Goal: Check status

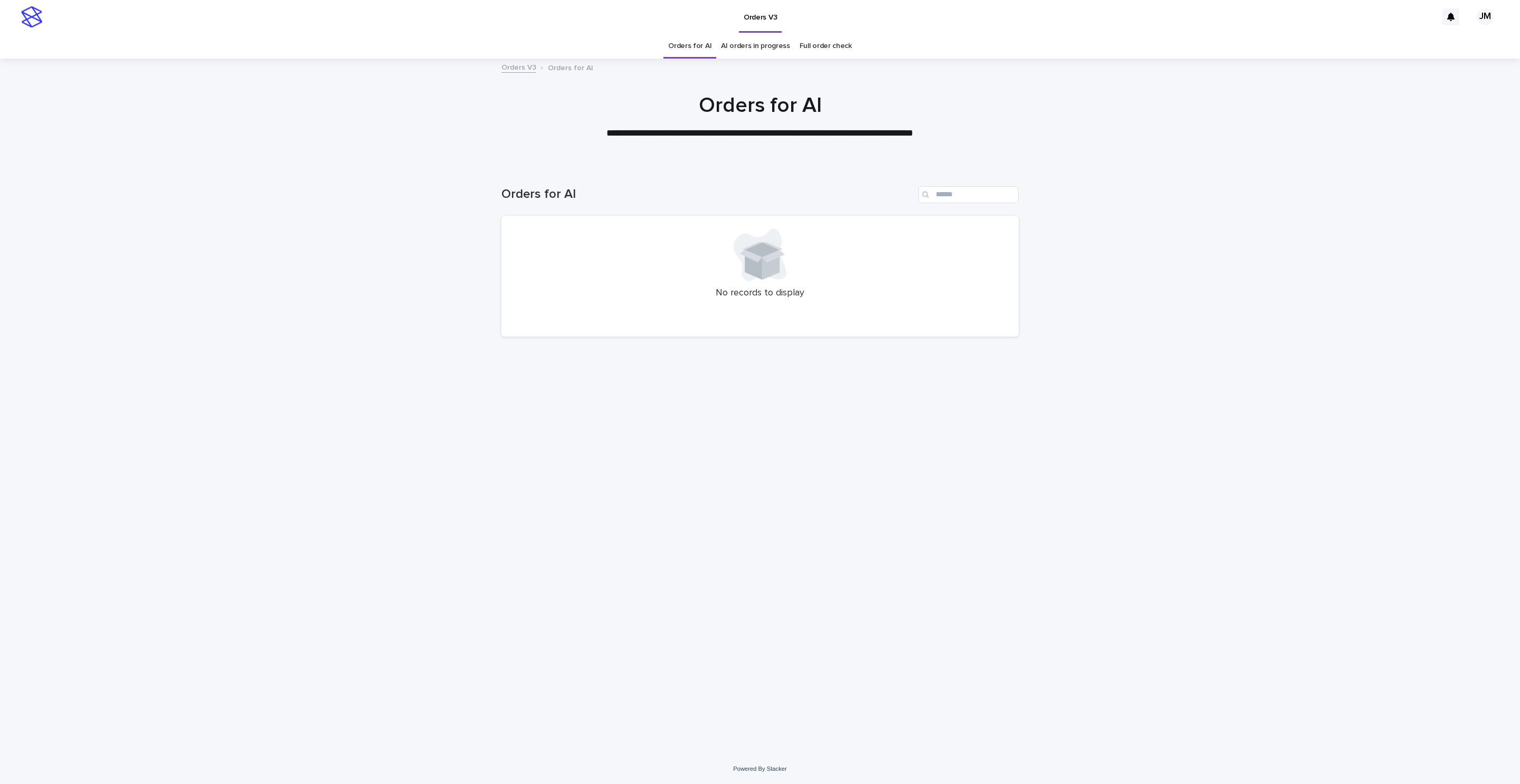
click at [757, 50] on link "AI orders in progress" at bounding box center [755, 46] width 69 height 25
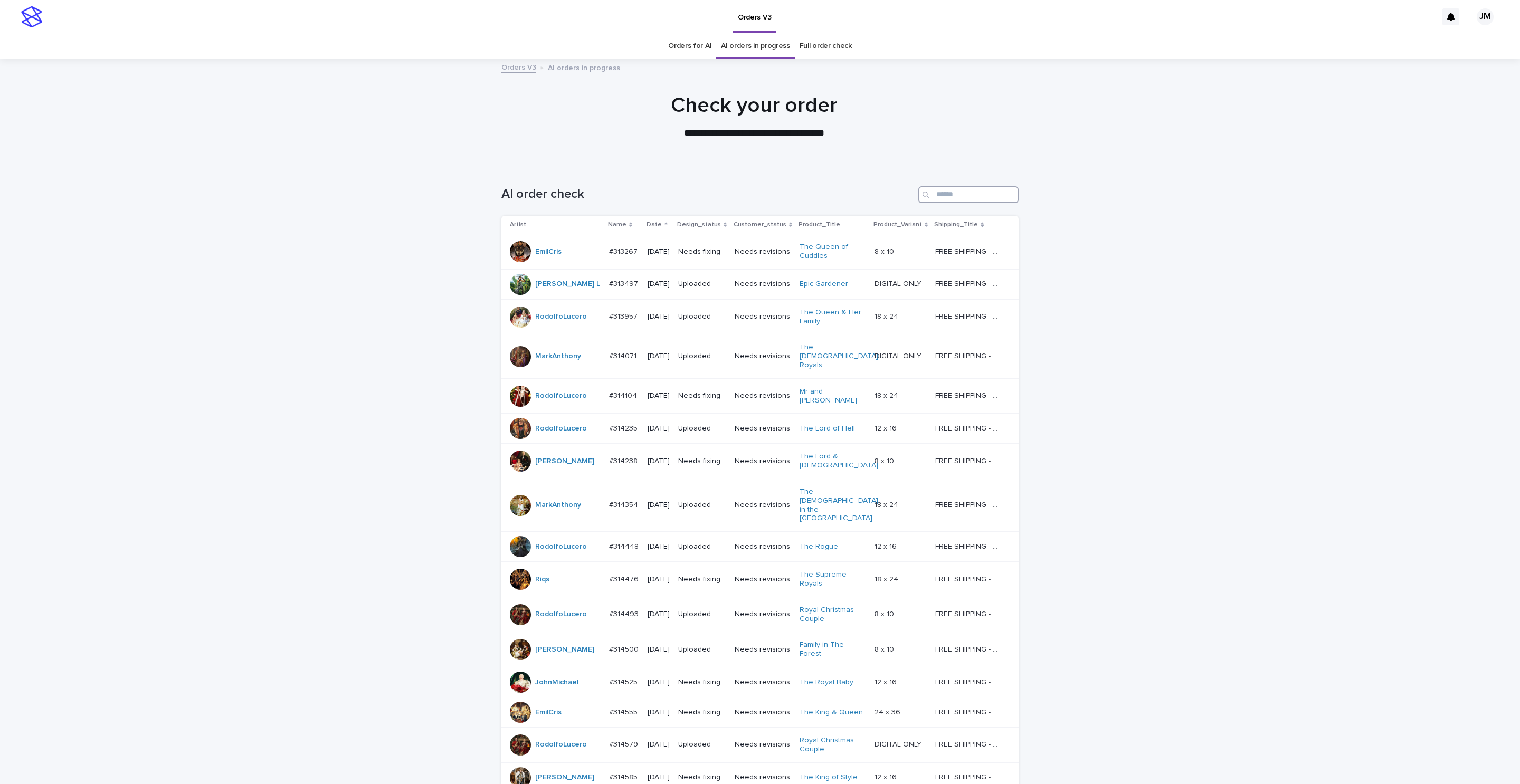
click at [958, 189] on input "Search" at bounding box center [968, 195] width 100 height 17
type input "******"
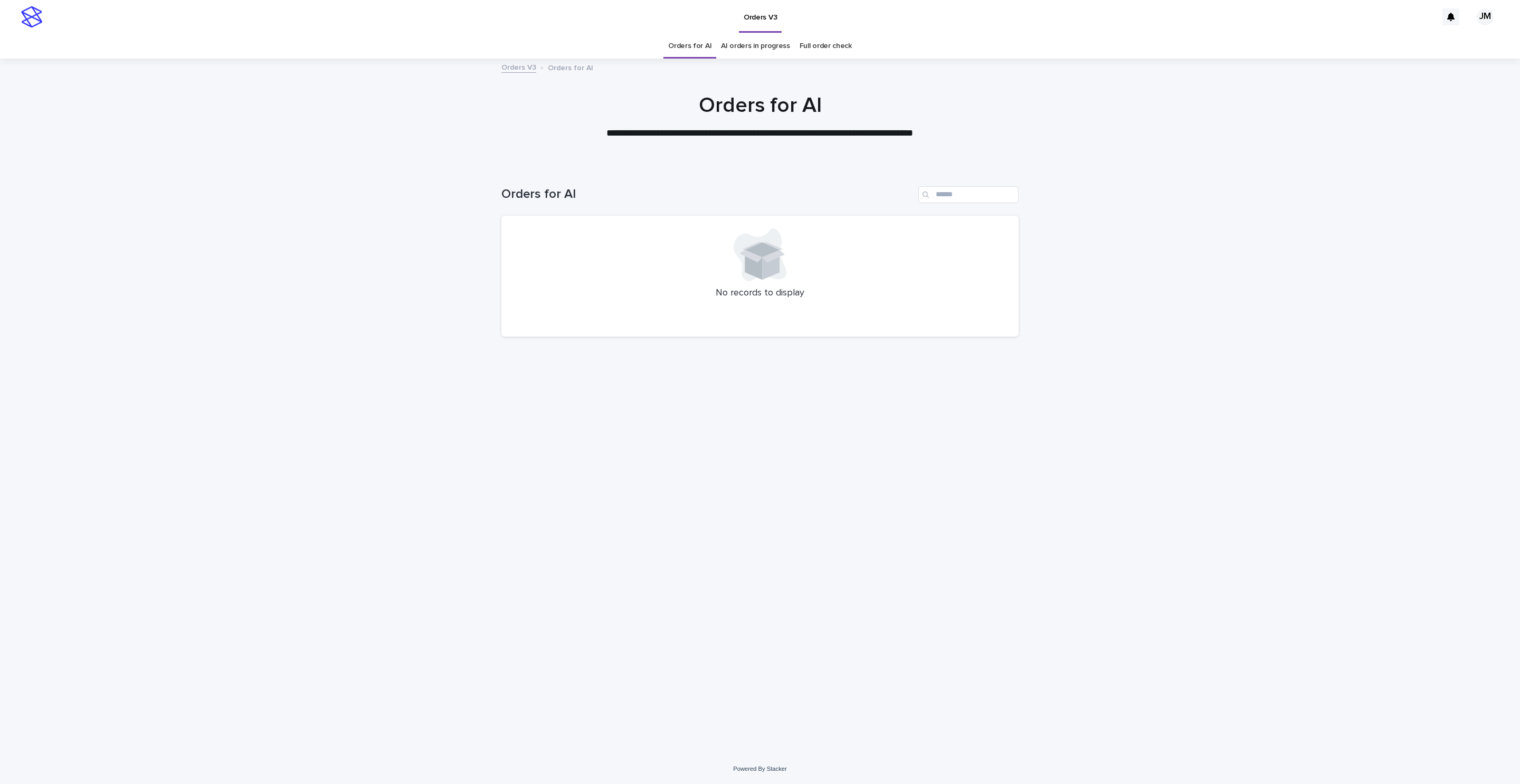
click at [751, 47] on link "AI orders in progress" at bounding box center [755, 46] width 69 height 25
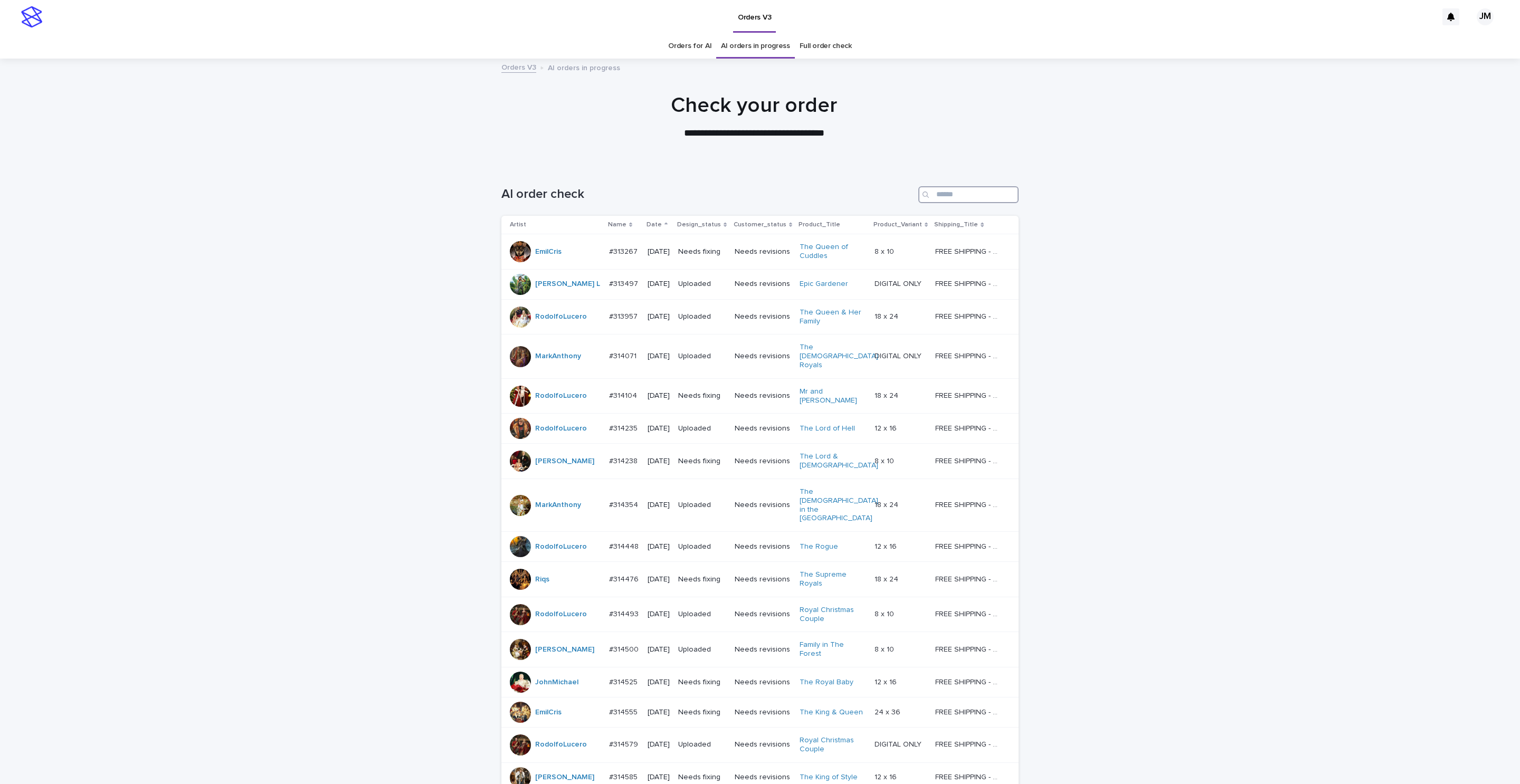
click at [956, 187] on input "Search" at bounding box center [968, 195] width 100 height 17
click at [988, 192] on input "Search" at bounding box center [968, 195] width 100 height 17
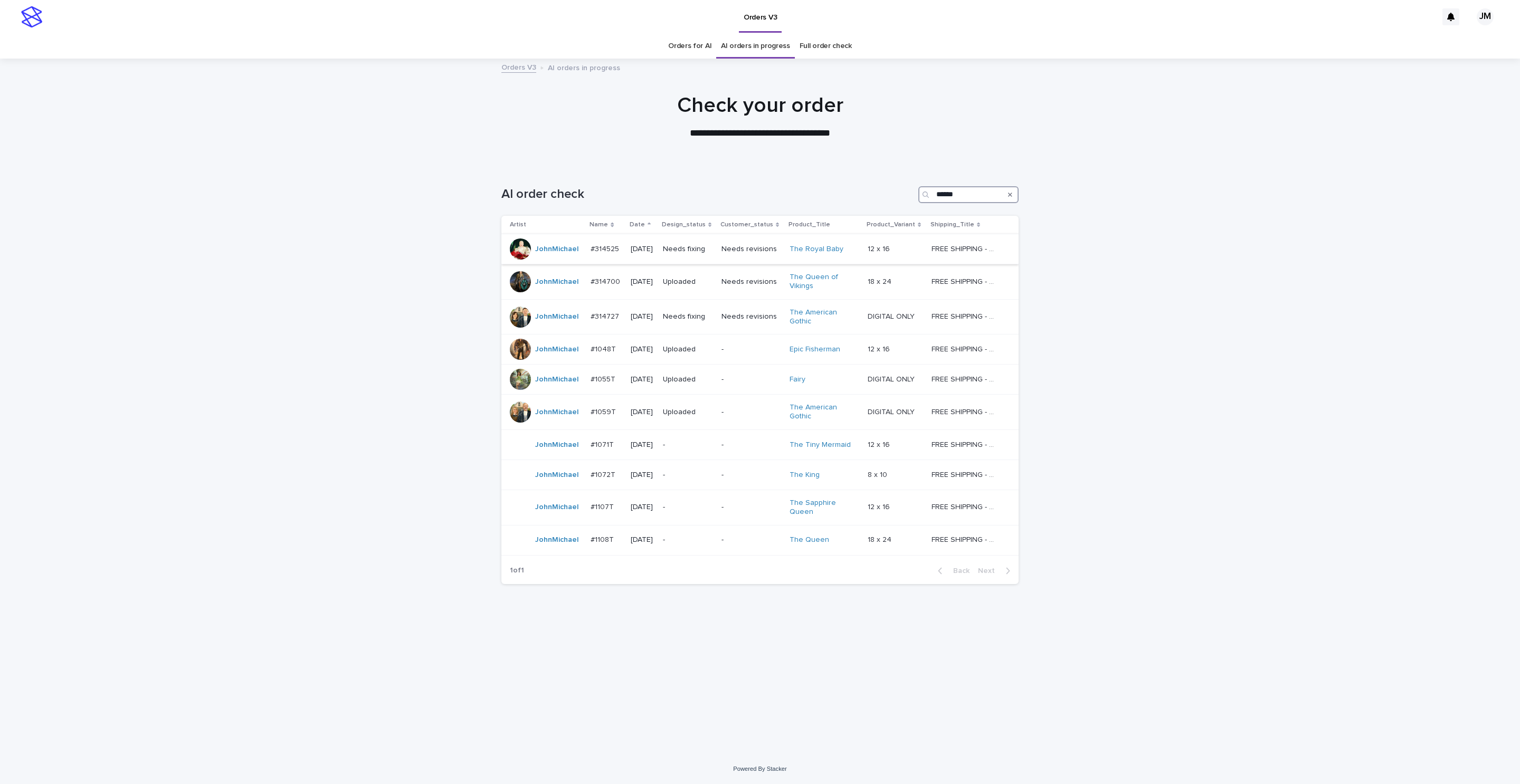
type input "******"
click at [699, 254] on div "Needs fixing" at bounding box center [687, 250] width 50 height 18
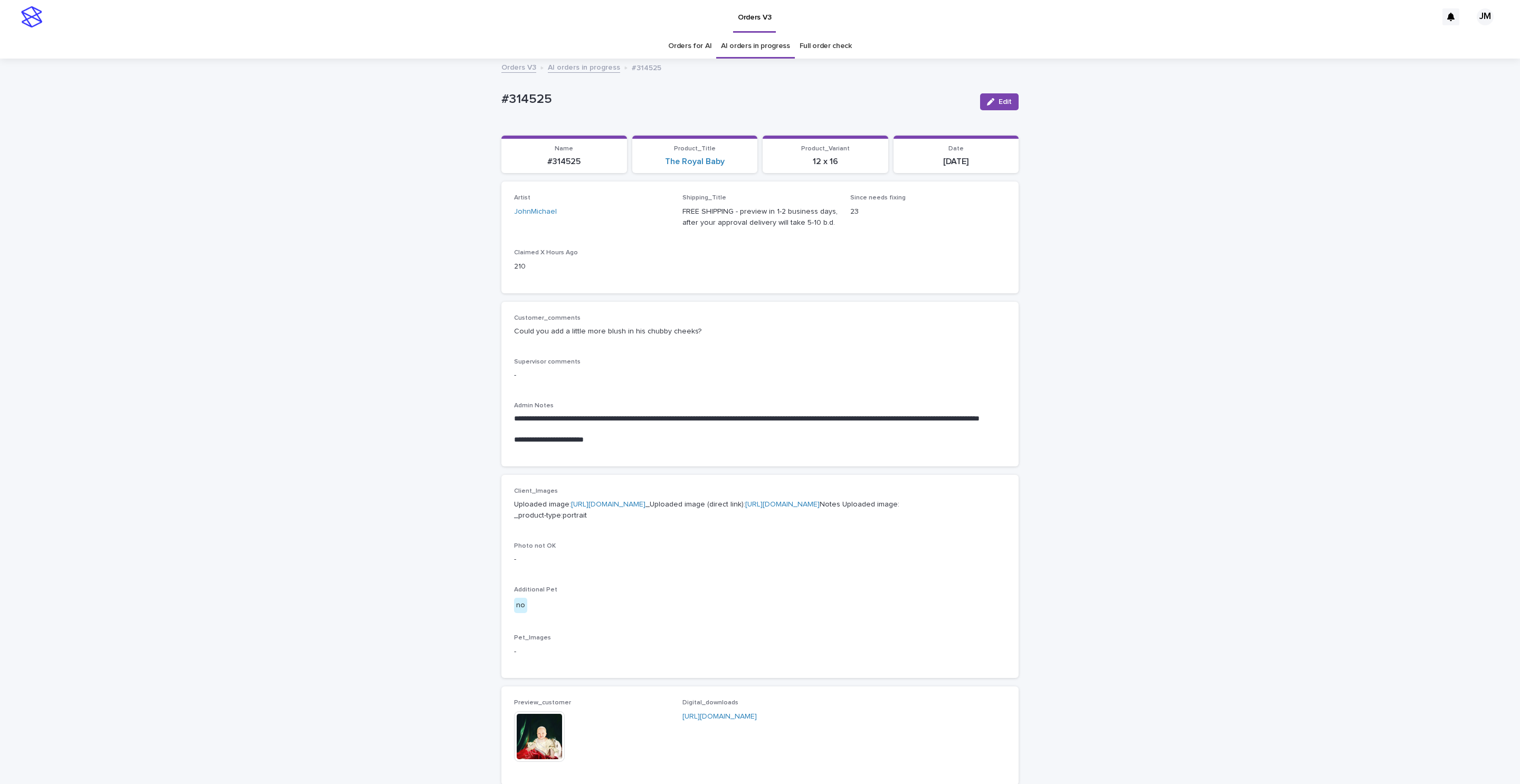
click at [800, 508] on link "https://files.getuploadkit.com/e11cfb23-3d37-4f5e-b252-d52a065c0f83/88dca3b0-a9…" at bounding box center [782, 504] width 74 height 8
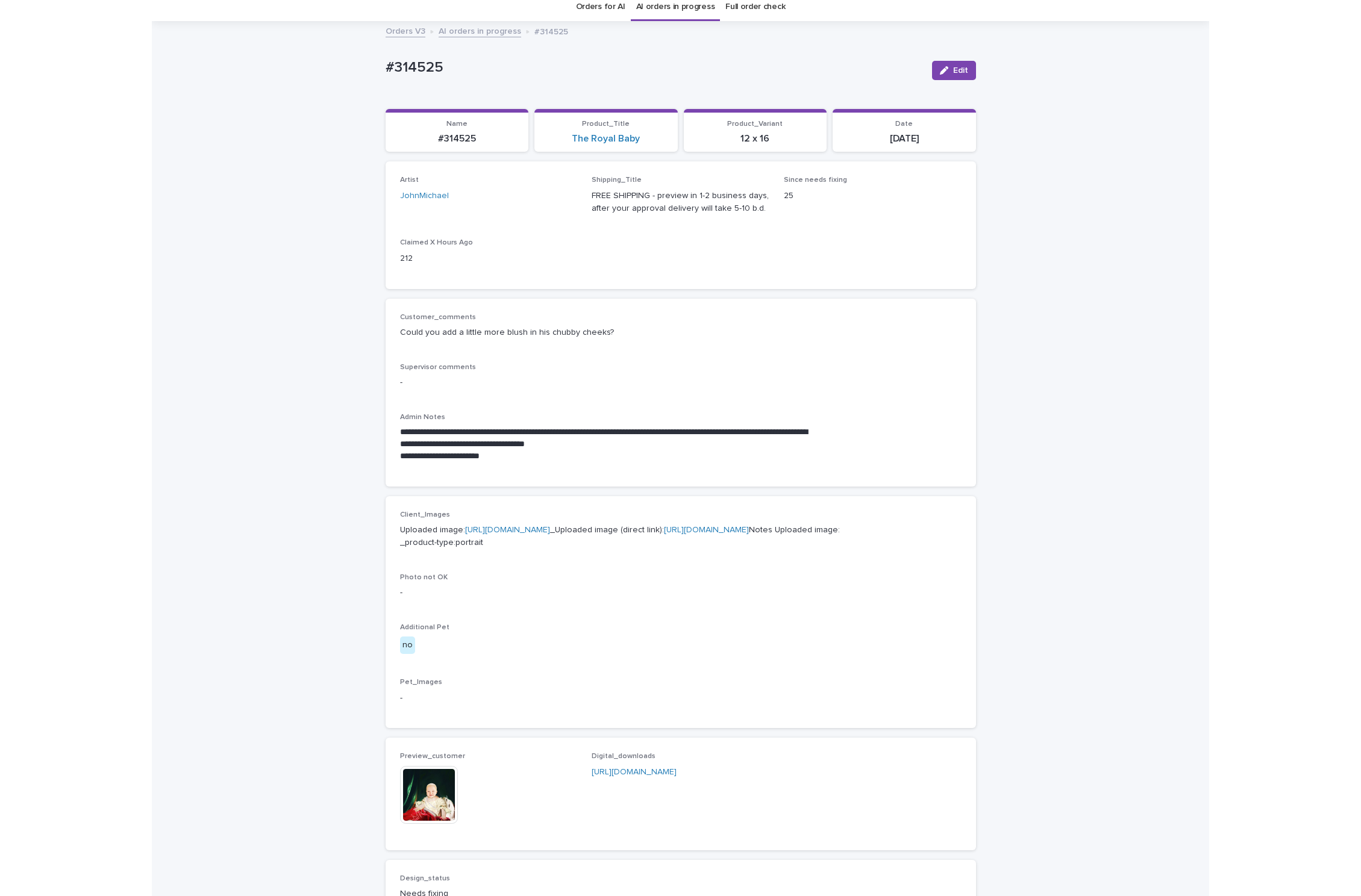
scroll to position [38, 0]
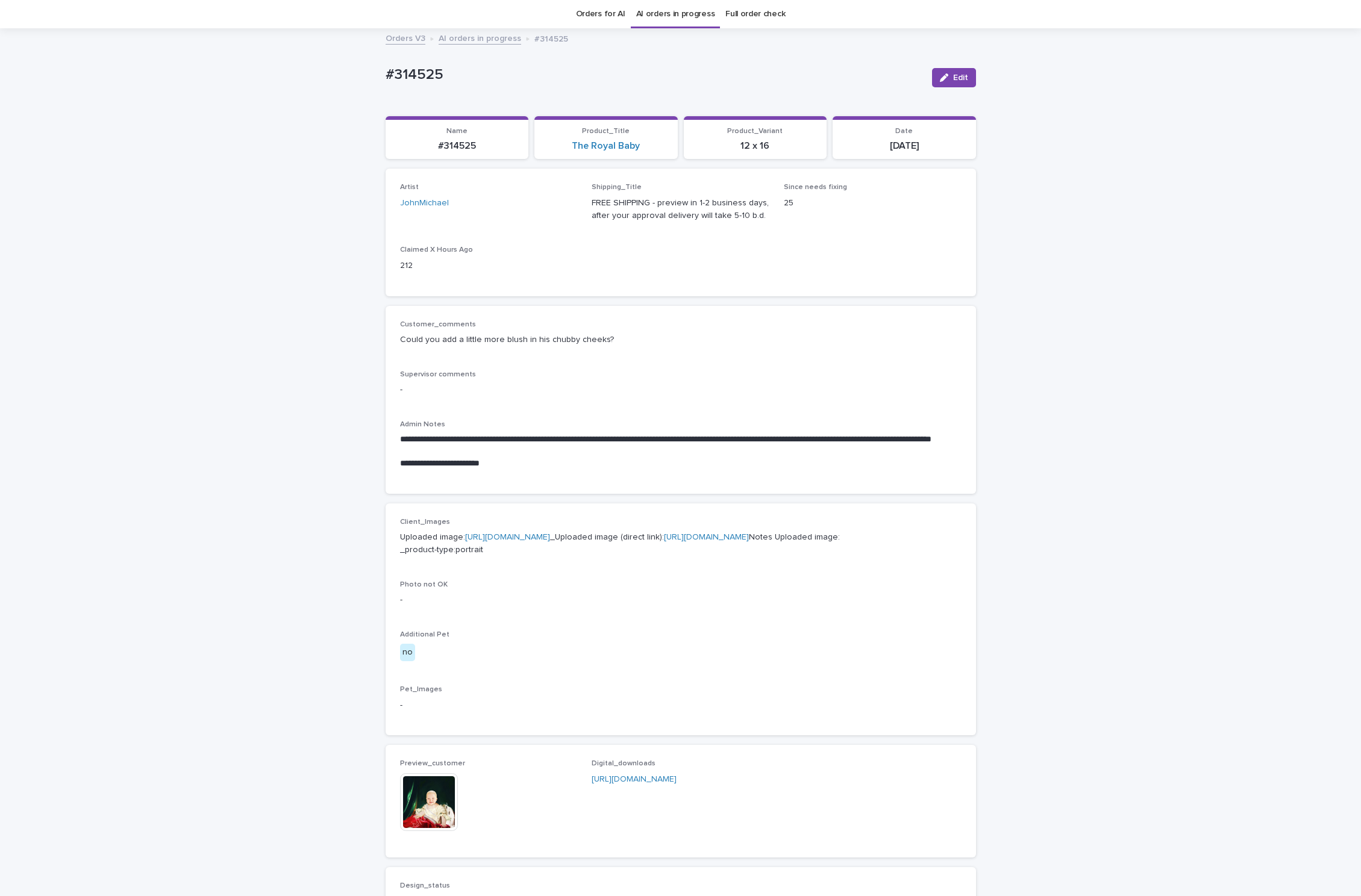
click at [953, 73] on span "Edit" at bounding box center [960, 77] width 15 height 9
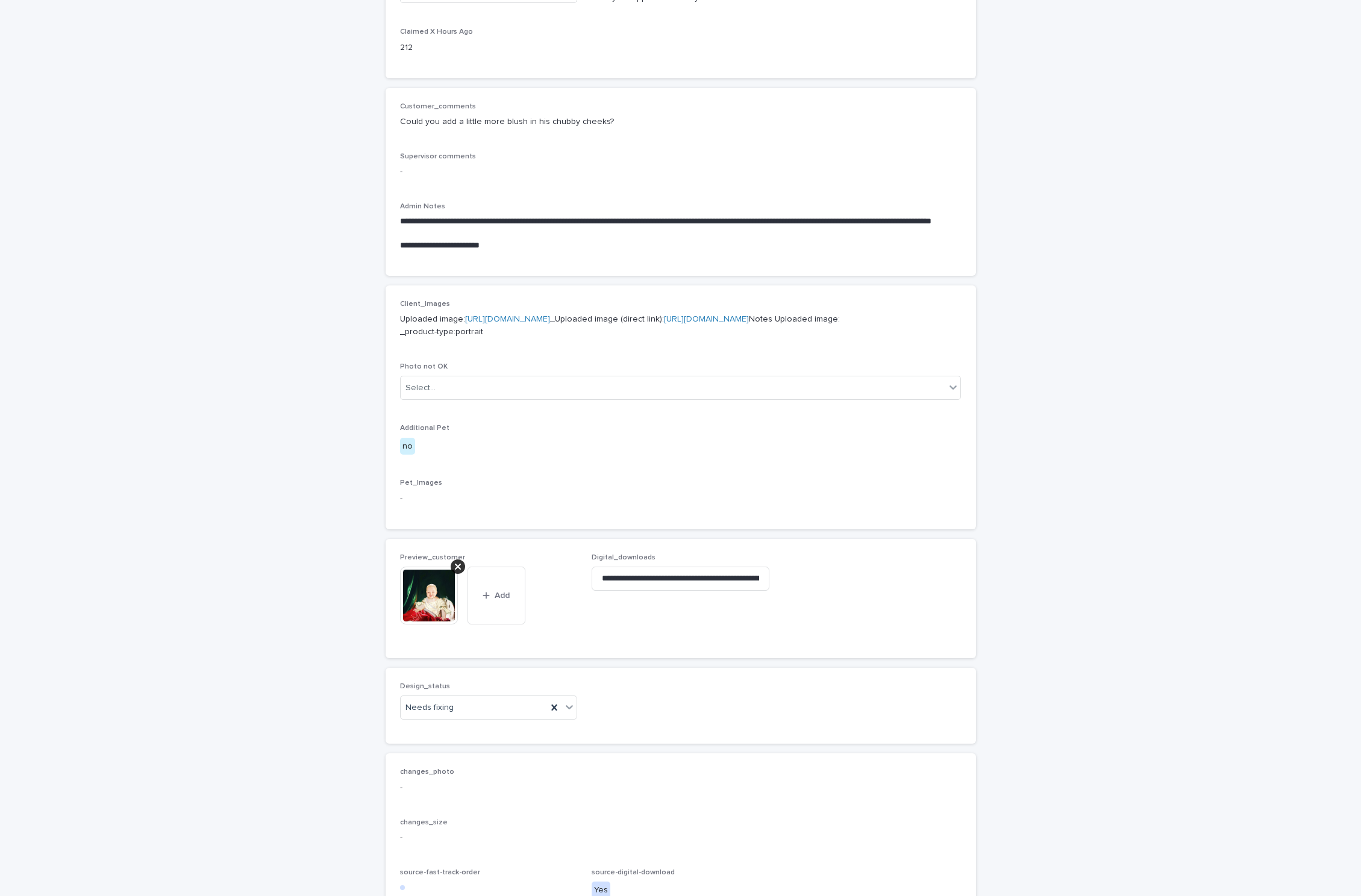
scroll to position [452, 0]
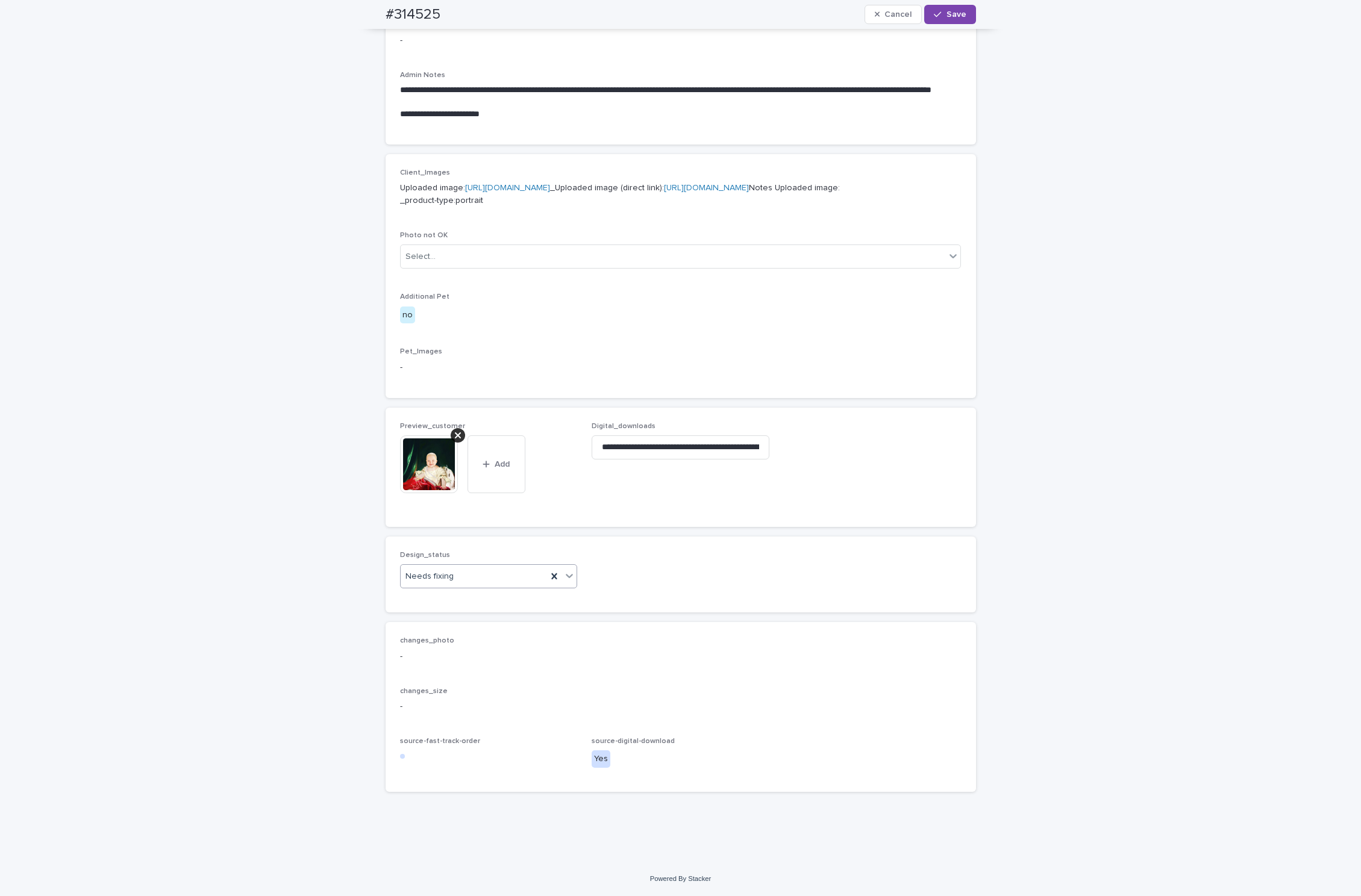
drag, startPoint x: 521, startPoint y: 582, endPoint x: 517, endPoint y: 587, distance: 6.4
click at [521, 582] on div "Needs fixing" at bounding box center [474, 577] width 147 height 20
click at [483, 602] on div "Uploaded" at bounding box center [482, 599] width 176 height 21
click at [454, 431] on div at bounding box center [457, 435] width 14 height 14
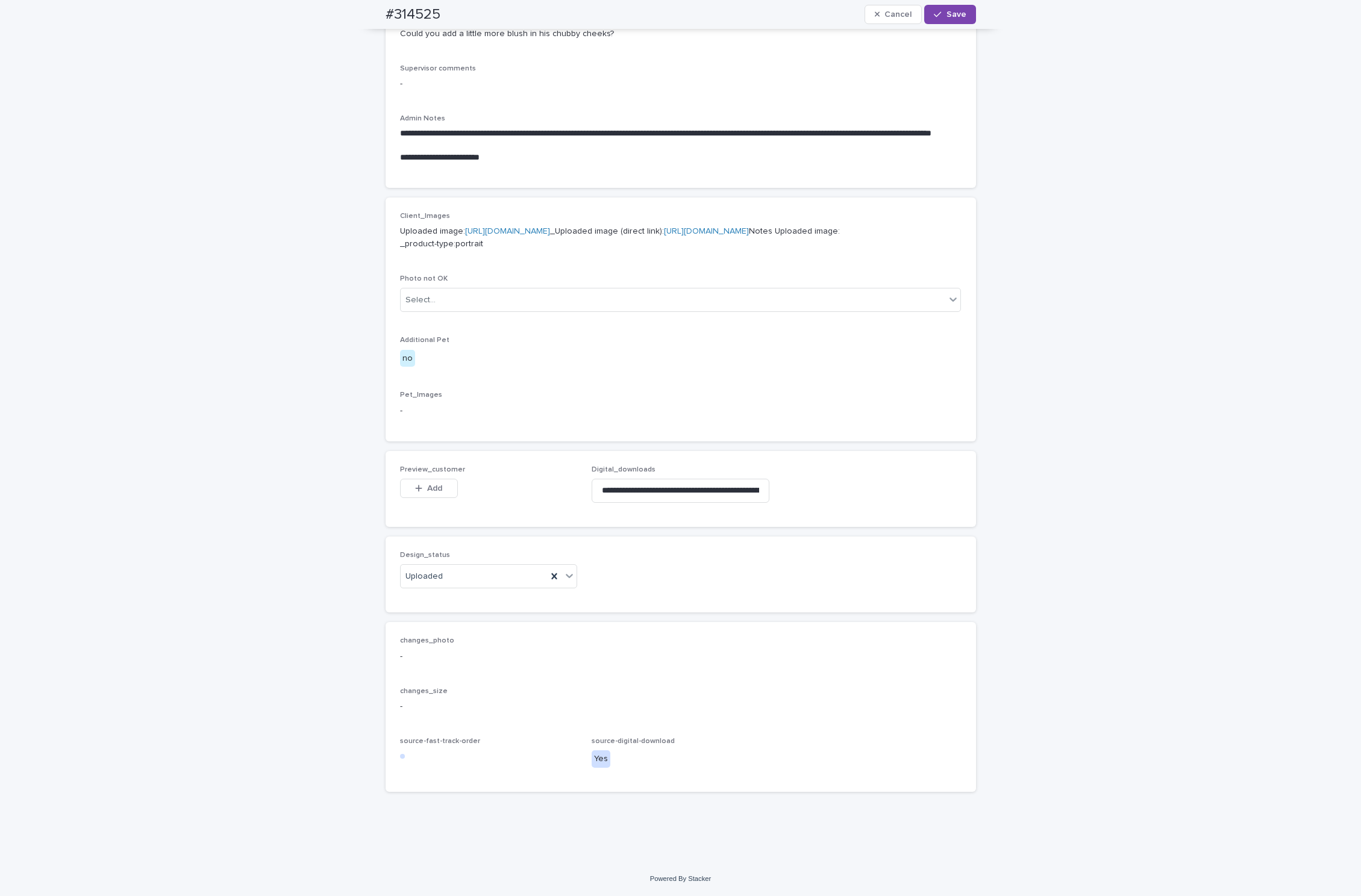
scroll to position [408, 0]
click at [420, 481] on button "Add" at bounding box center [429, 488] width 58 height 20
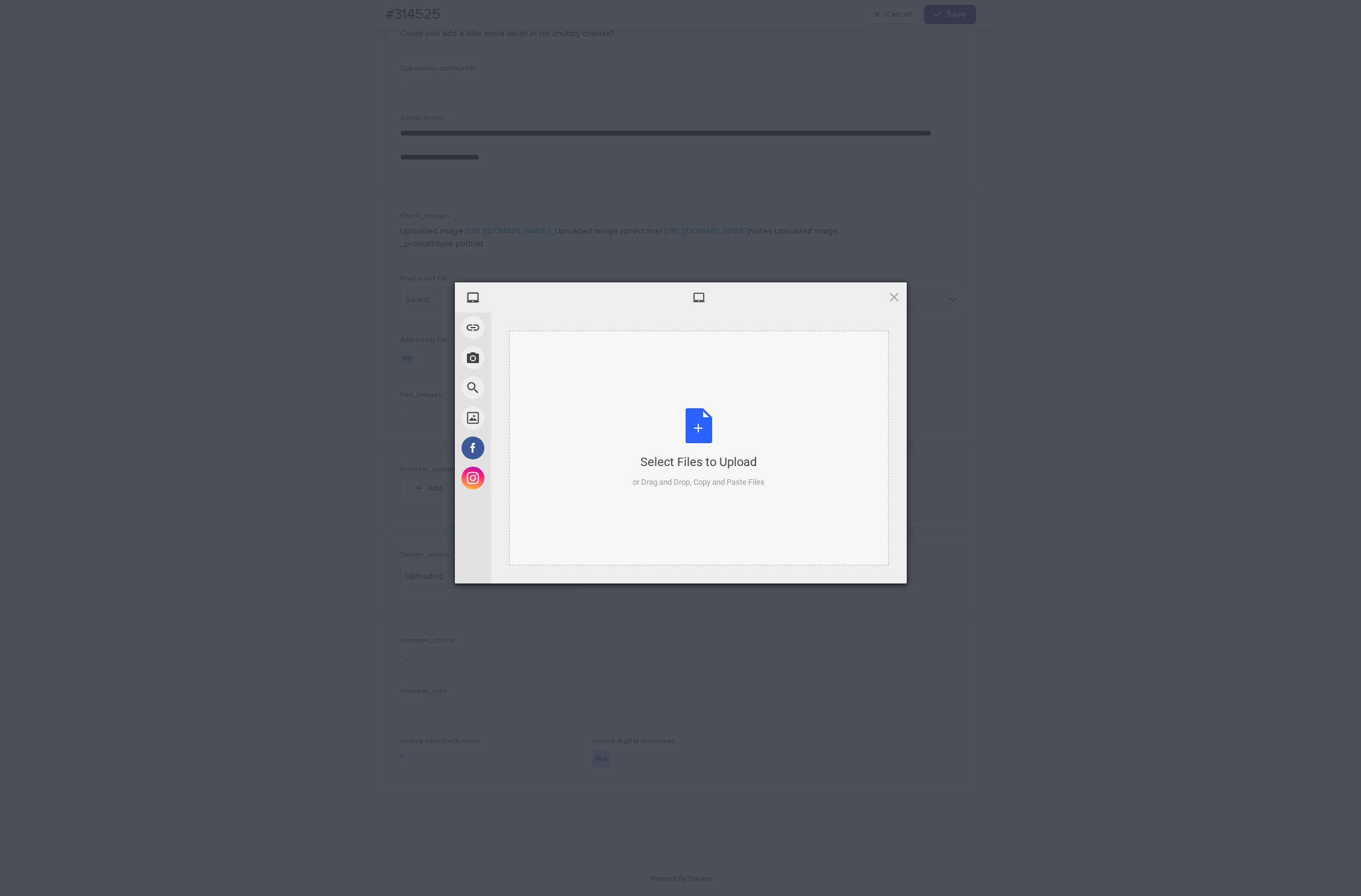
click at [658, 462] on div "Select Files to Upload" at bounding box center [698, 462] width 132 height 17
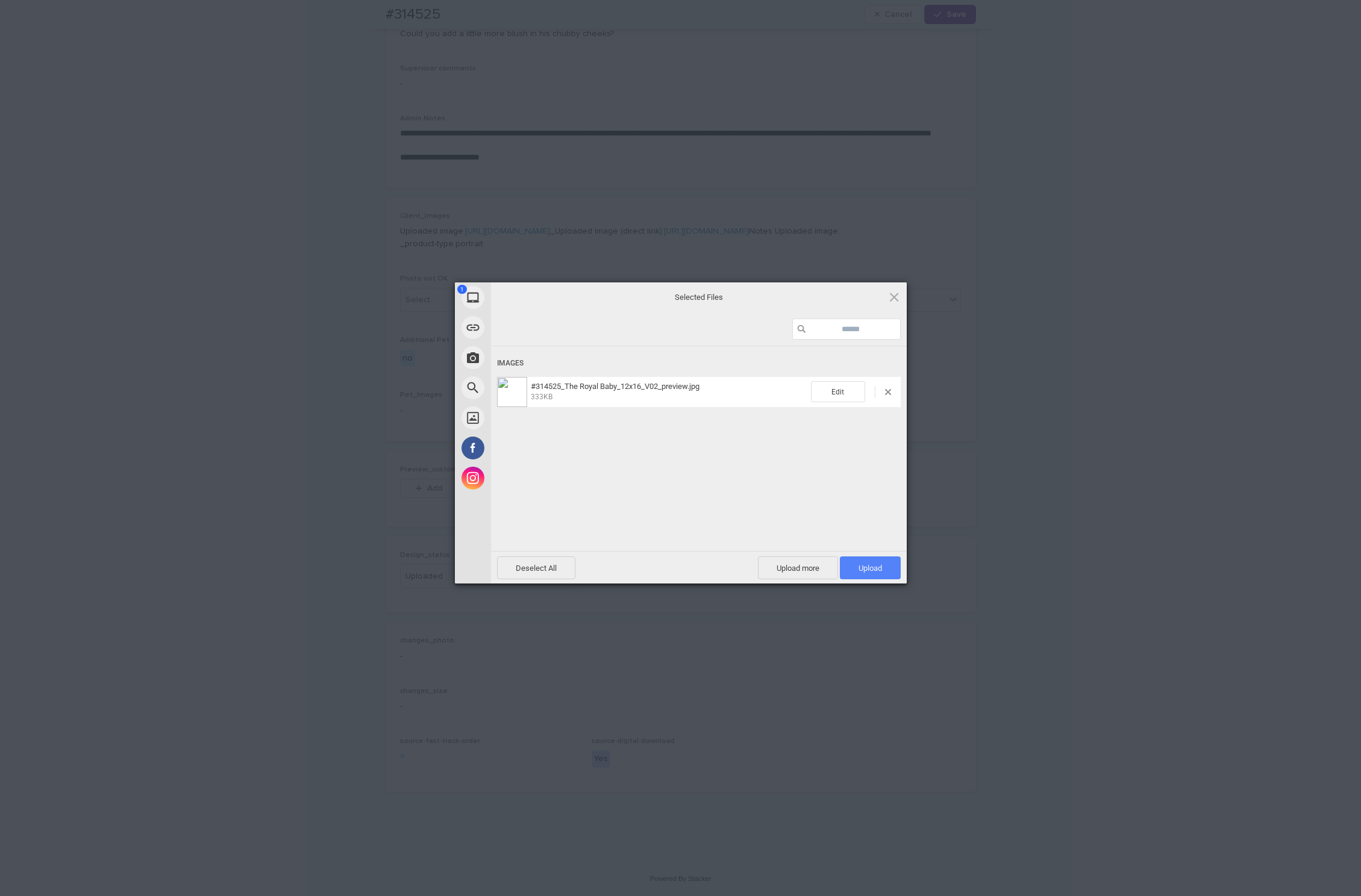
click at [882, 556] on span "Upload 1" at bounding box center [870, 567] width 61 height 23
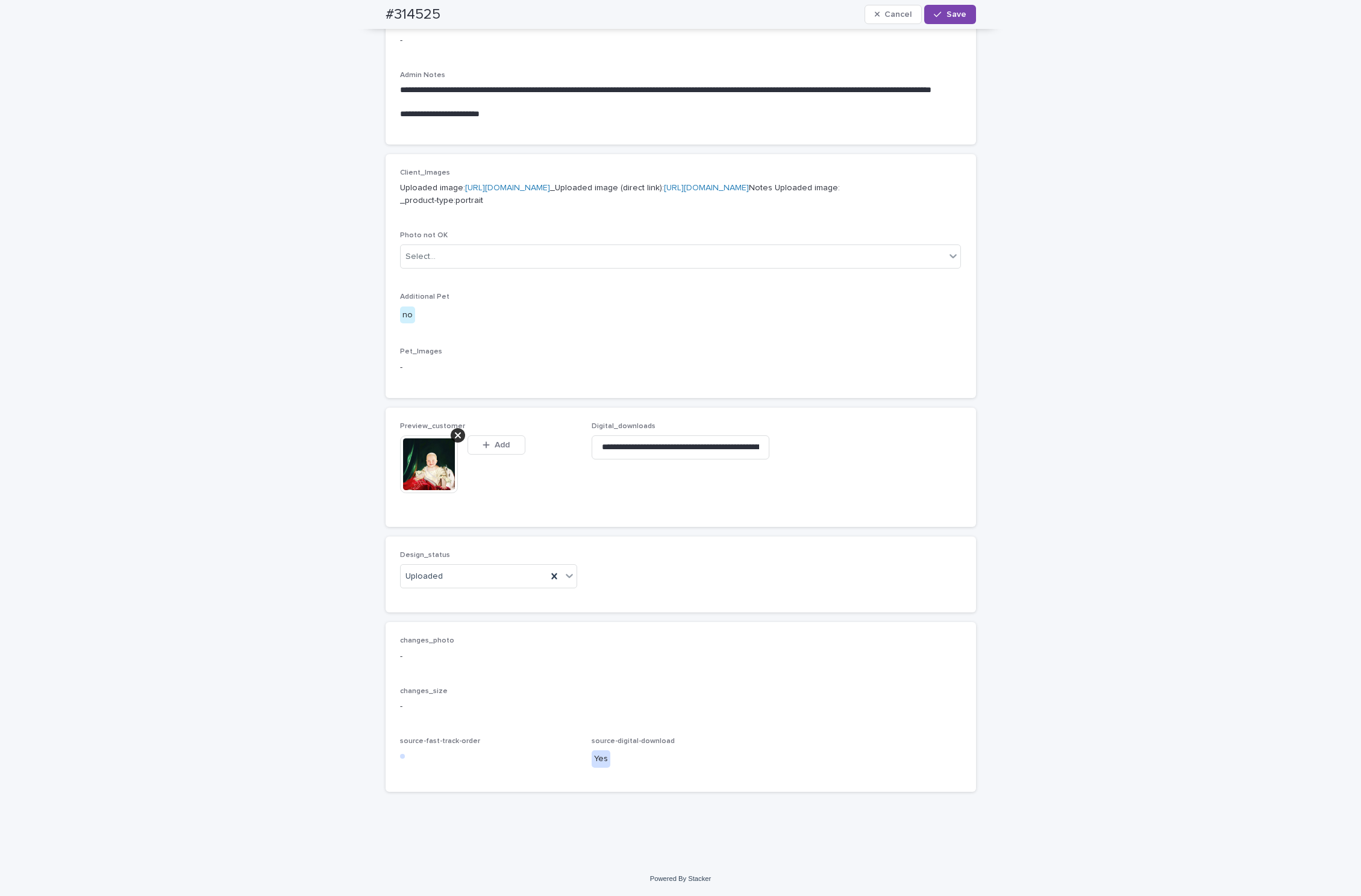
scroll to position [430, 0]
click at [958, 13] on span "Save" at bounding box center [956, 14] width 20 height 9
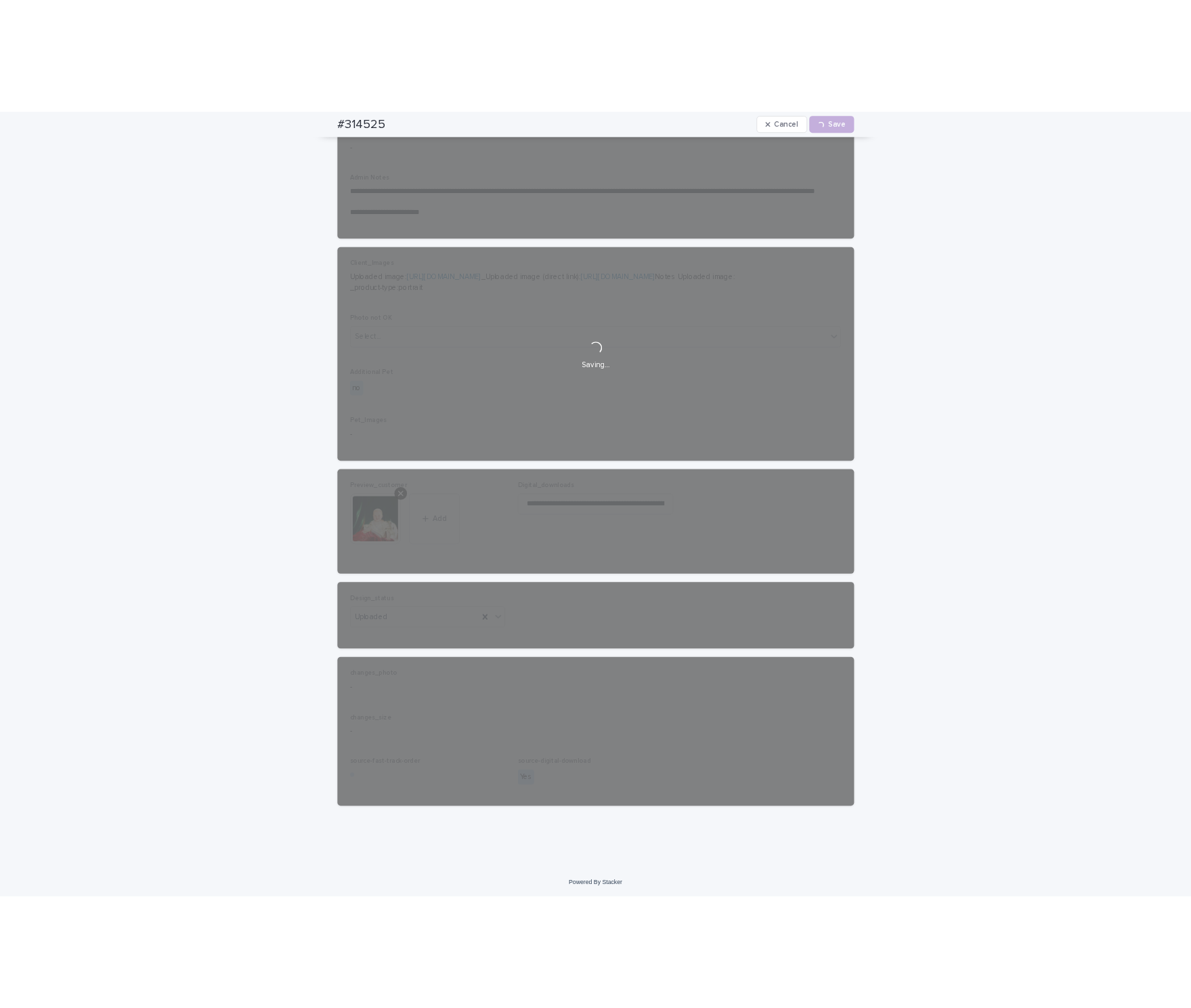
scroll to position [465, 0]
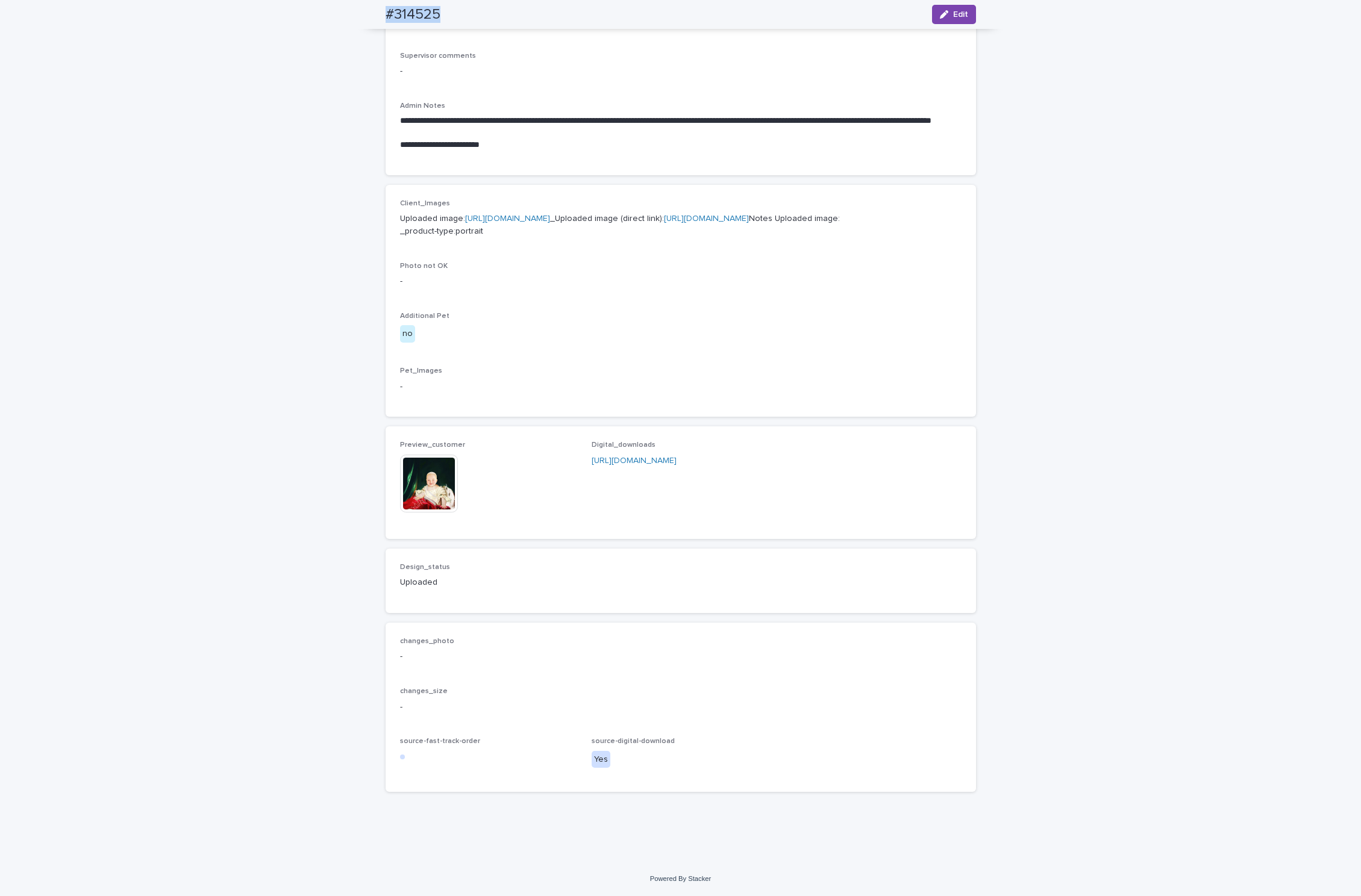
drag, startPoint x: 374, startPoint y: 9, endPoint x: 442, endPoint y: 11, distance: 68.0
click at [442, 11] on div "#314525 Edit" at bounding box center [681, 14] width 648 height 29
copy h2 "#314525"
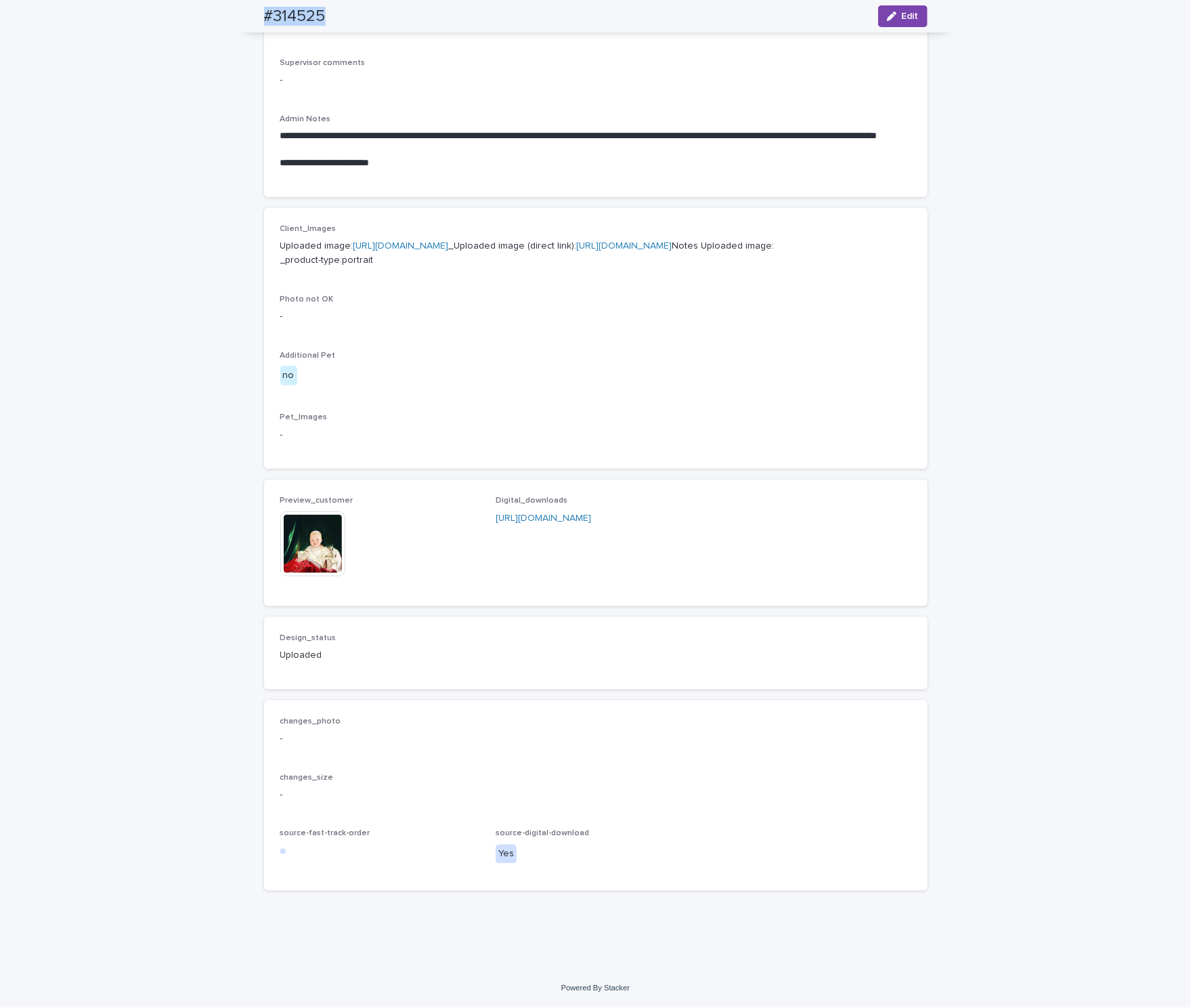
click at [322, 531] on img at bounding box center [313, 544] width 65 height 65
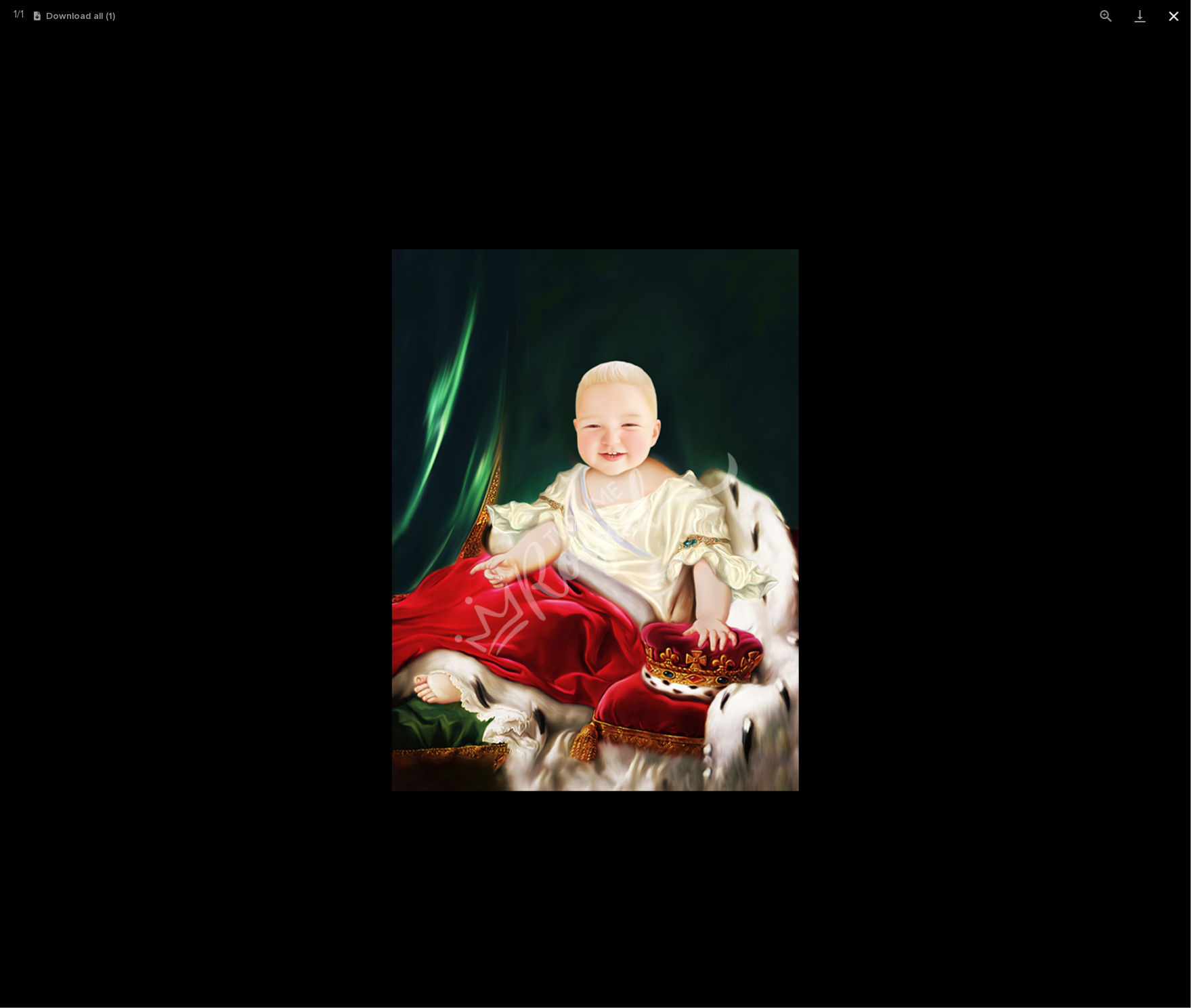
click at [1181, 18] on button "Close gallery" at bounding box center [1174, 16] width 34 height 32
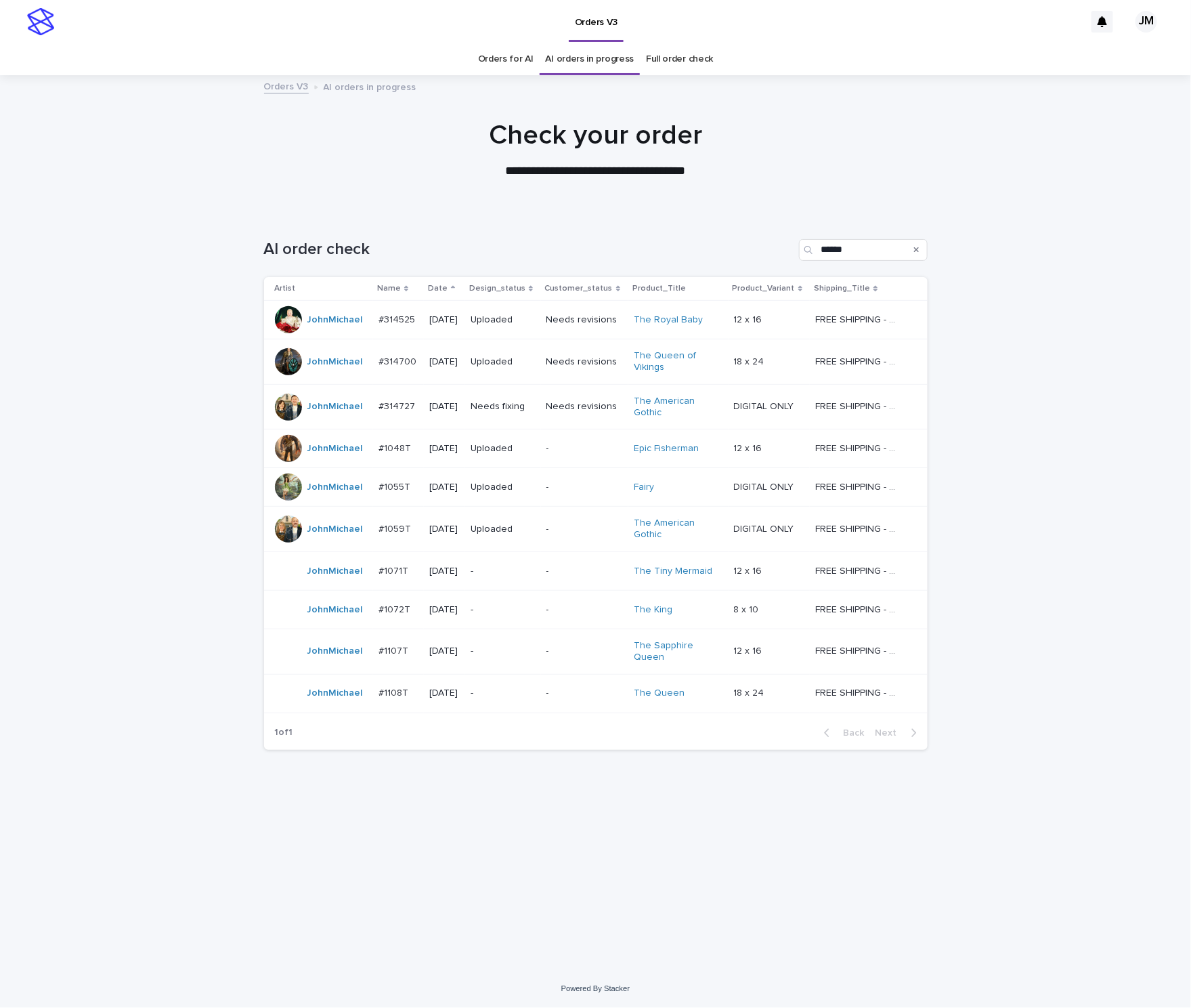
click at [535, 418] on div "Needs fixing" at bounding box center [503, 407] width 64 height 23
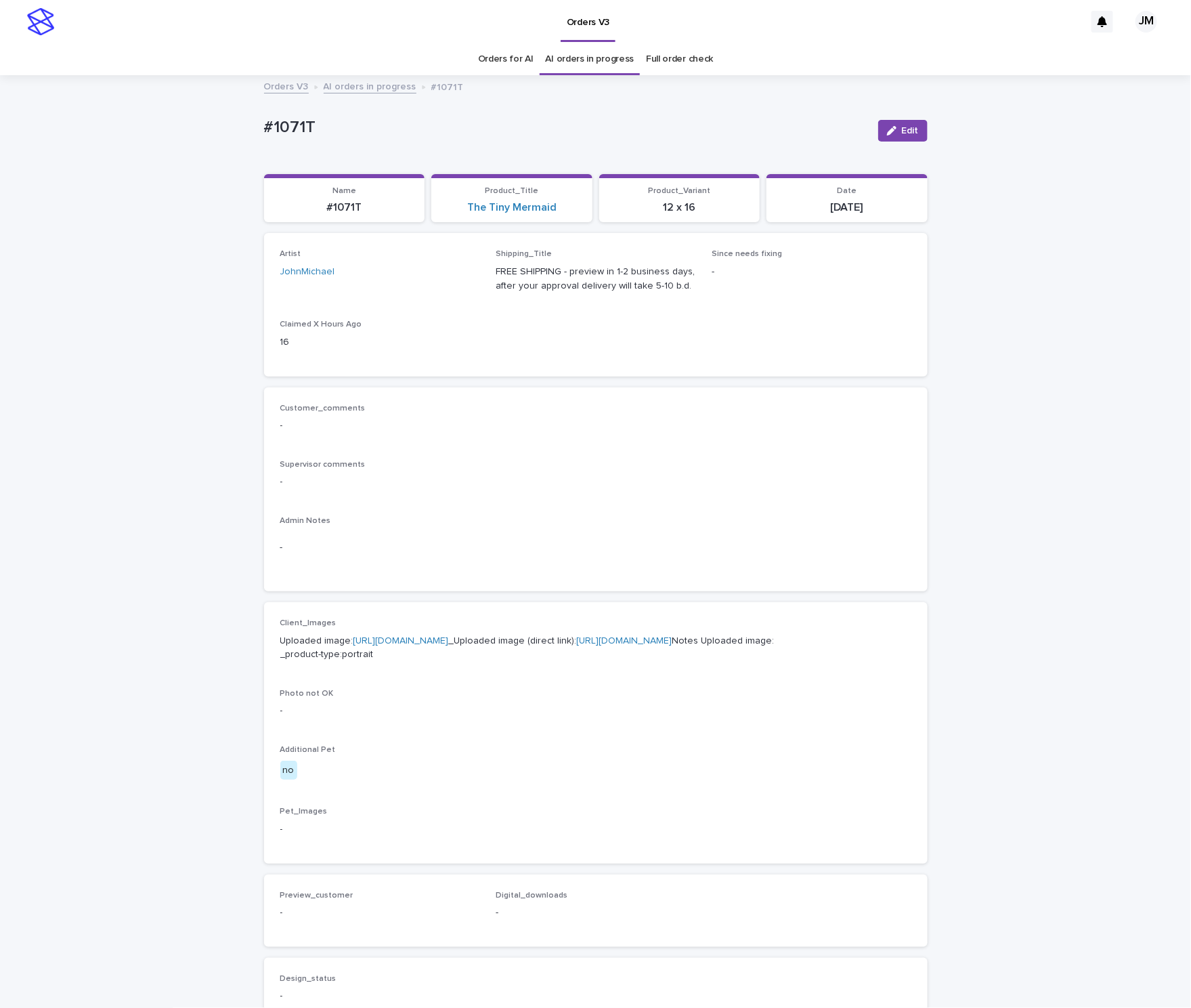
click at [625, 645] on link "https://files.getuploadkit.com/fb9103b9-f7ca-44bf-9857-1dea655e0cff/ab58c231-f0…" at bounding box center [625, 641] width 95 height 10
